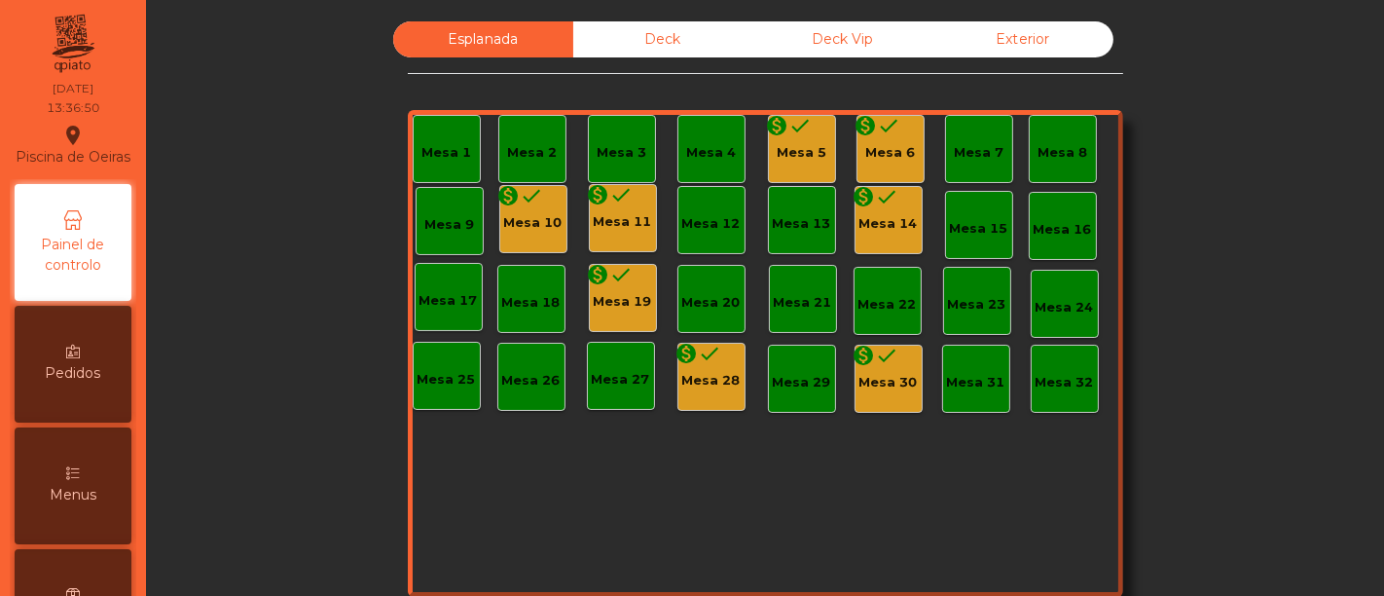
click at [842, 34] on div "Deck Vip" at bounding box center [843, 39] width 180 height 36
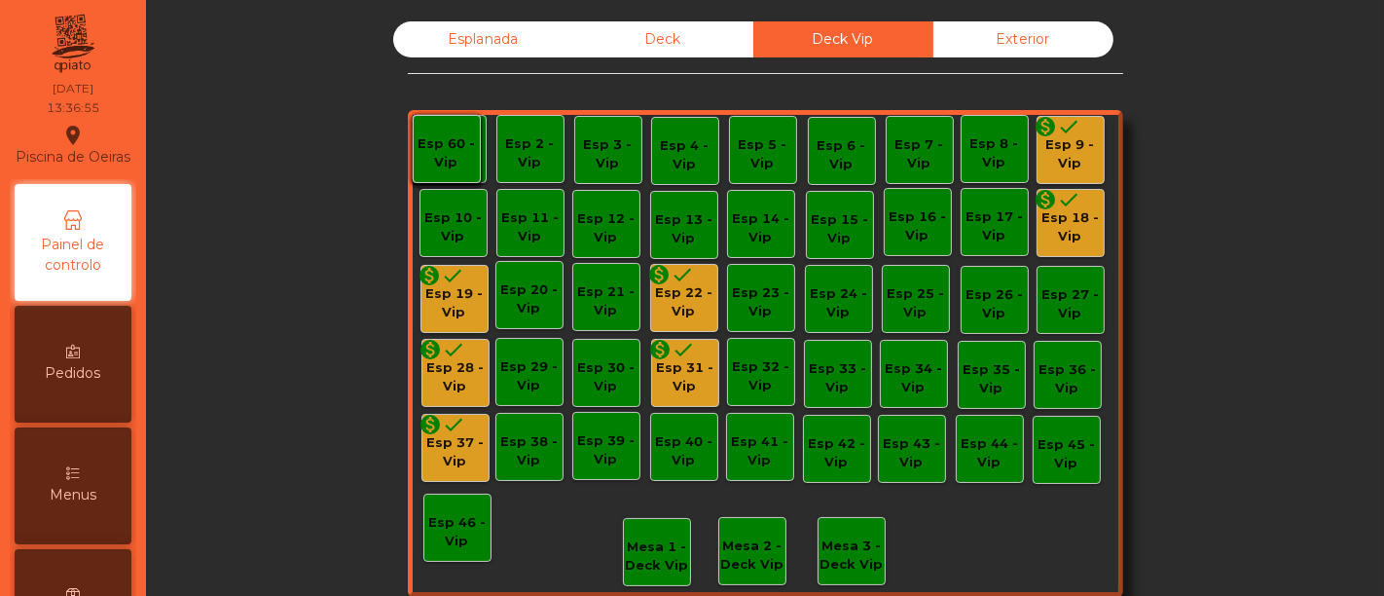
click at [1054, 465] on div "Esp 45 - Vip" at bounding box center [1067, 454] width 66 height 38
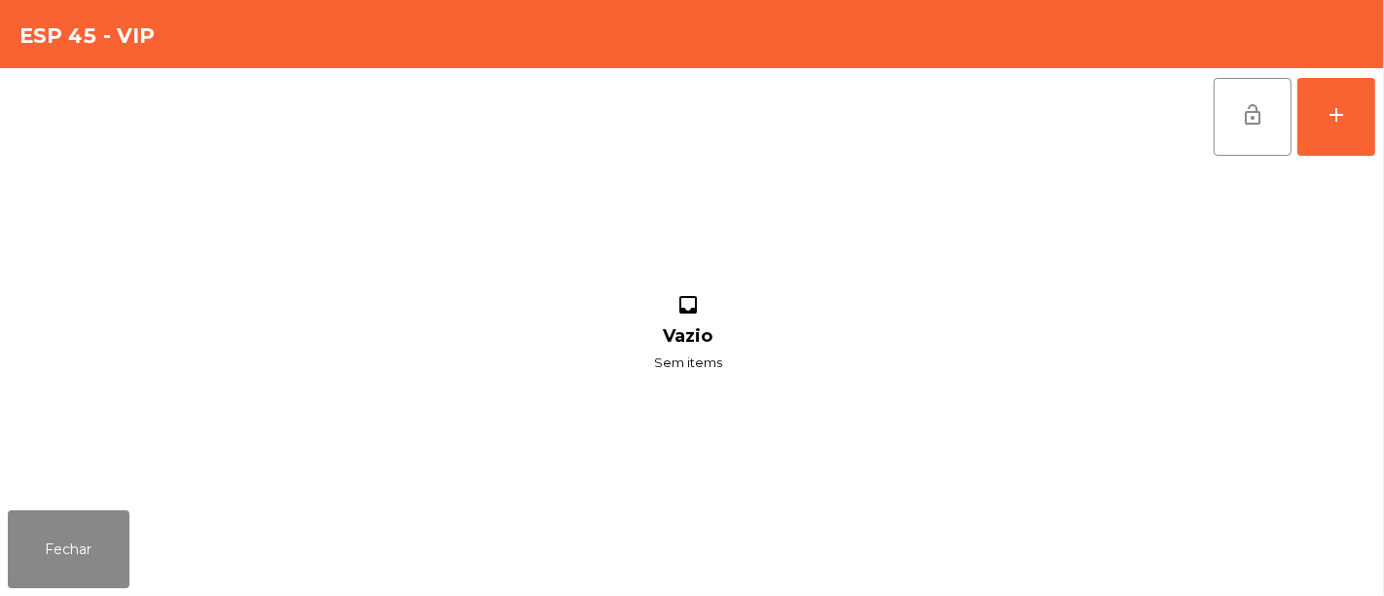
click at [1054, 465] on div "inbox Vazio Sem items" at bounding box center [688, 333] width 1361 height 337
click at [97, 563] on button "Fechar" at bounding box center [69, 549] width 122 height 78
